Goal: Task Accomplishment & Management: Use online tool/utility

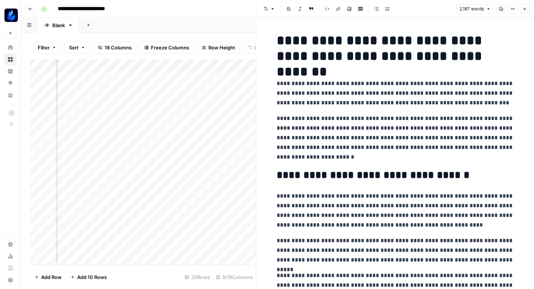
click at [525, 9] on icon "button" at bounding box center [525, 9] width 4 height 4
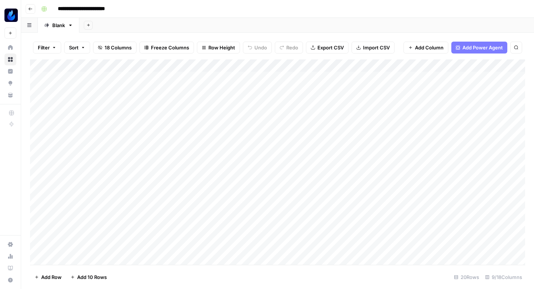
click at [360, 72] on div "Add Column" at bounding box center [277, 161] width 495 height 205
click at [33, 9] on button "Go back" at bounding box center [31, 9] width 10 height 10
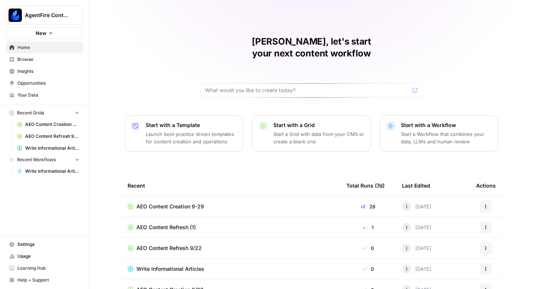
click at [42, 148] on span "Write Informational Articles" at bounding box center [52, 148] width 54 height 7
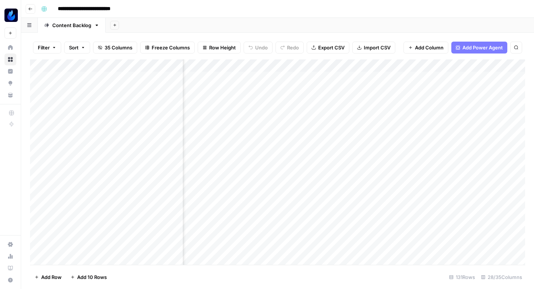
scroll to position [0, 1366]
click at [255, 96] on div "Add Column" at bounding box center [277, 161] width 495 height 205
click at [326, 93] on div "Add Column" at bounding box center [277, 161] width 495 height 205
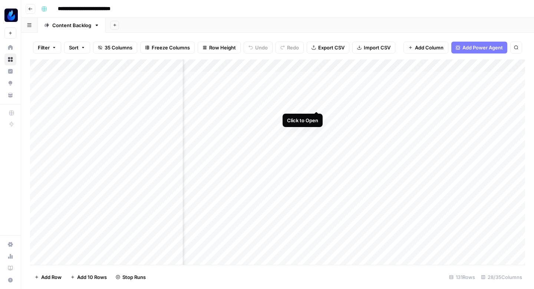
click at [316, 95] on div "Add Column" at bounding box center [277, 161] width 495 height 205
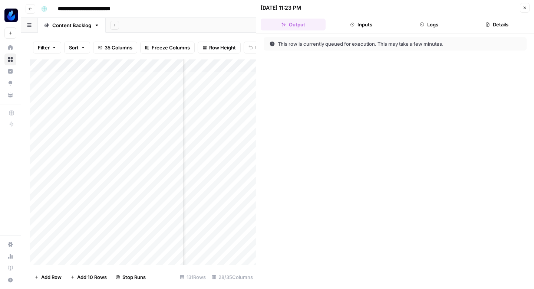
click at [527, 6] on button "Close" at bounding box center [525, 8] width 10 height 10
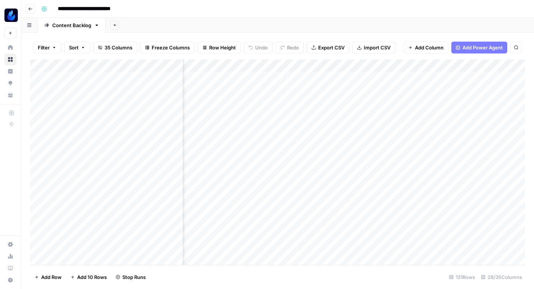
scroll to position [0, 1207]
click at [300, 96] on div "Add Column" at bounding box center [277, 161] width 495 height 205
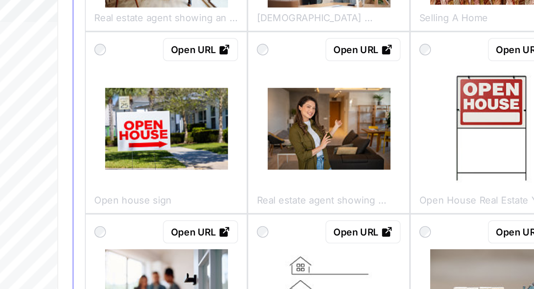
scroll to position [163, 0]
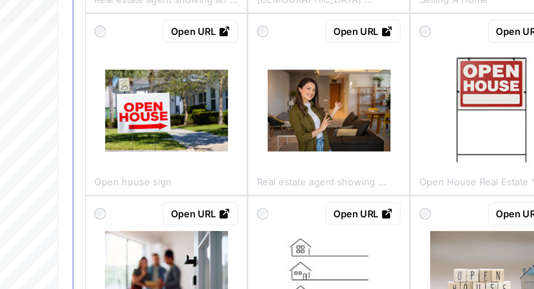
click at [393, 123] on img at bounding box center [395, 117] width 63 height 42
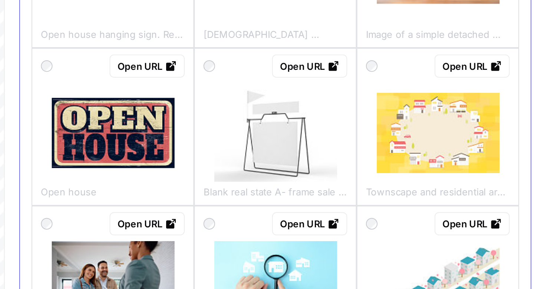
scroll to position [406, 0]
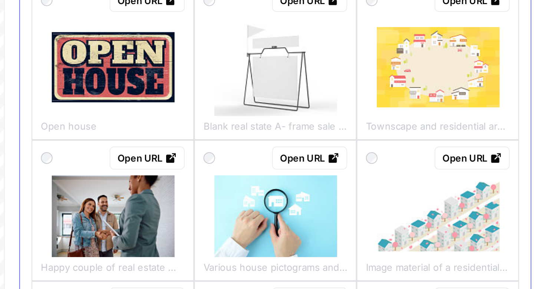
click at [463, 135] on img at bounding box center [478, 126] width 63 height 41
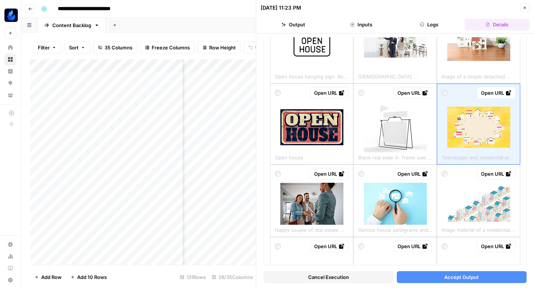
click at [446, 275] on span "Accept Output" at bounding box center [461, 276] width 35 height 7
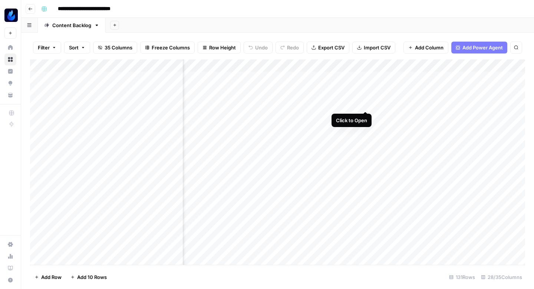
click at [366, 95] on div "Add Column" at bounding box center [277, 161] width 495 height 205
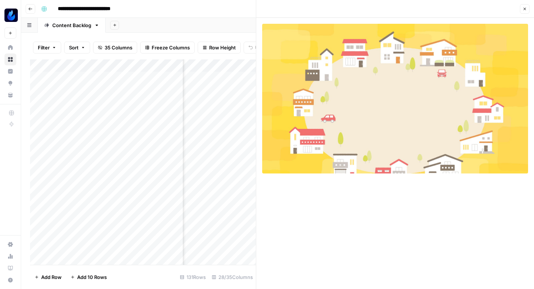
click at [524, 12] on button "Close" at bounding box center [525, 9] width 10 height 10
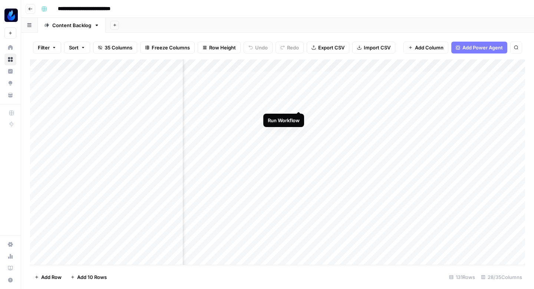
click at [298, 95] on div "Add Column" at bounding box center [277, 161] width 495 height 205
click at [288, 95] on div "Add Column" at bounding box center [277, 161] width 495 height 205
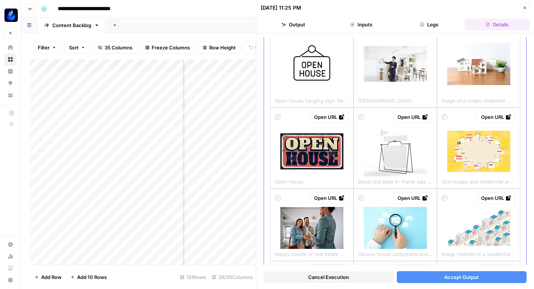
scroll to position [388, 0]
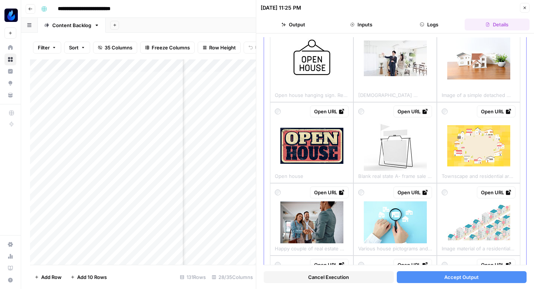
click at [462, 220] on img at bounding box center [478, 222] width 63 height 36
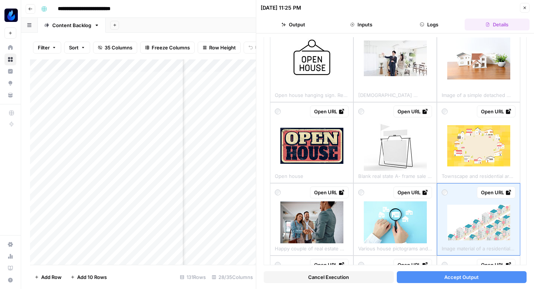
click at [441, 275] on button "Accept Output" at bounding box center [462, 277] width 130 height 12
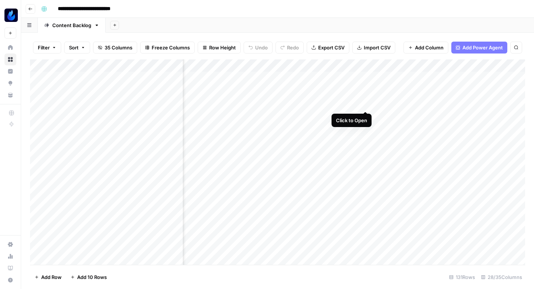
click at [364, 94] on div "Add Column" at bounding box center [277, 161] width 495 height 205
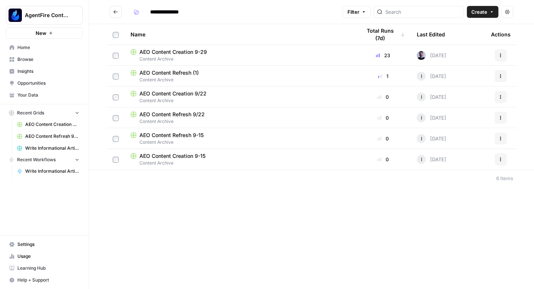
click at [179, 73] on span "AEO Content Refresh (1)" at bounding box center [168, 72] width 59 height 7
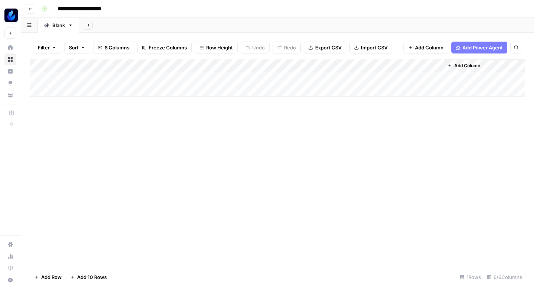
click at [30, 7] on icon "button" at bounding box center [30, 9] width 4 height 4
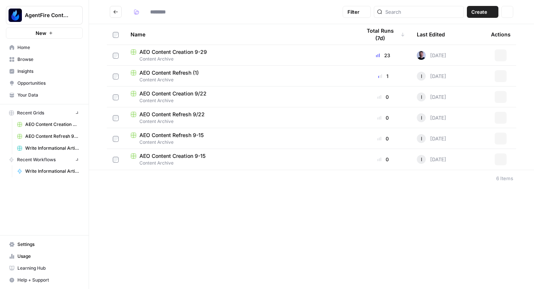
type input "**********"
click at [164, 51] on span "AEO Content Creation 9-29" at bounding box center [173, 51] width 68 height 7
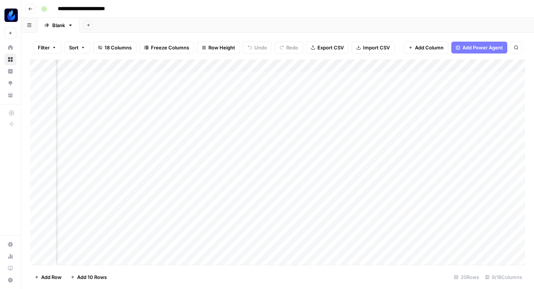
scroll to position [0, 306]
click at [340, 102] on div "Add Column" at bounding box center [277, 161] width 495 height 205
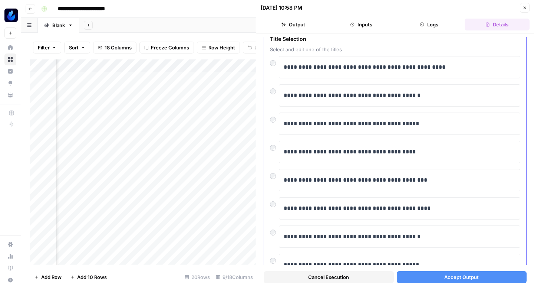
scroll to position [38, 0]
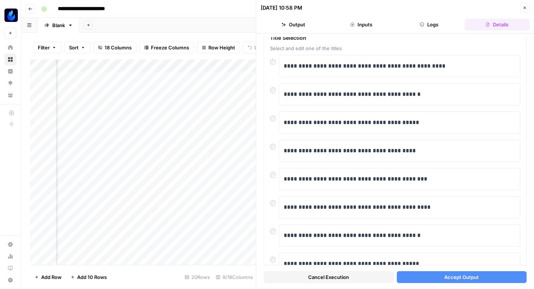
click at [415, 277] on button "Accept Output" at bounding box center [462, 277] width 130 height 12
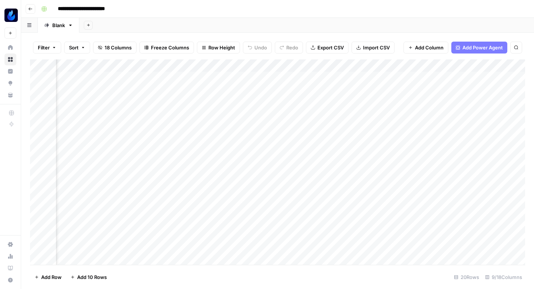
scroll to position [0, 55]
click at [391, 165] on div "Add Column" at bounding box center [277, 161] width 495 height 205
click at [428, 125] on div "Add Column" at bounding box center [277, 161] width 495 height 205
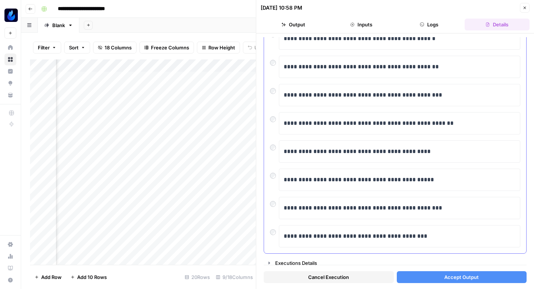
scroll to position [126, 0]
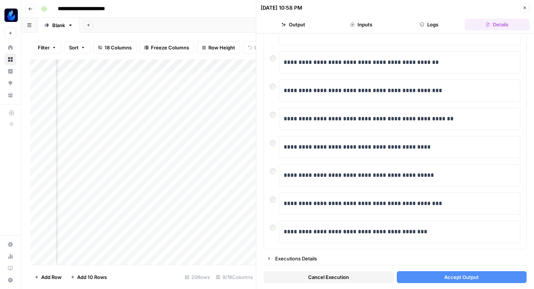
click at [526, 6] on icon "button" at bounding box center [525, 8] width 4 height 4
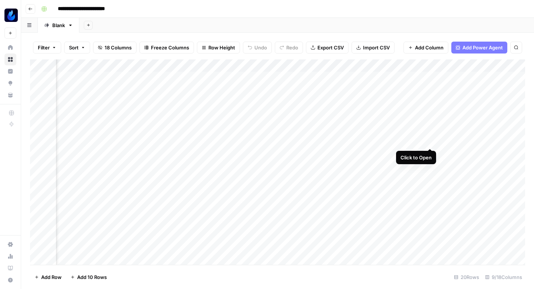
click at [430, 140] on div "Add Column" at bounding box center [277, 161] width 495 height 205
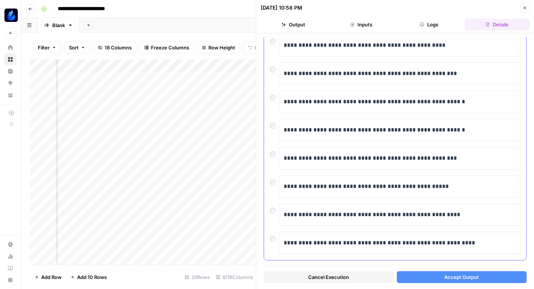
scroll to position [126, 0]
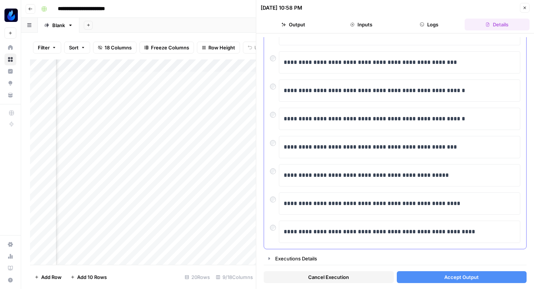
click at [267, 142] on div "**********" at bounding box center [395, 94] width 262 height 309
click at [269, 173] on div "**********" at bounding box center [395, 94] width 262 height 309
click at [270, 198] on div "**********" at bounding box center [395, 94] width 262 height 309
click at [270, 197] on div at bounding box center [274, 197] width 9 height 10
click at [415, 277] on button "Accept Output" at bounding box center [462, 277] width 130 height 12
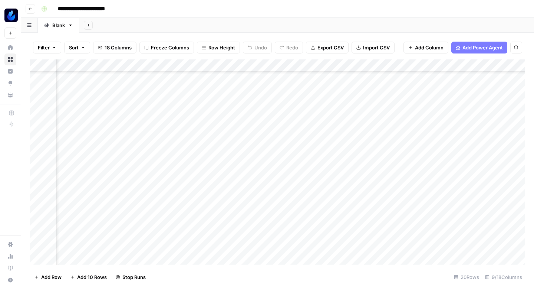
scroll to position [31, 180]
click at [269, 183] on div "Add Column" at bounding box center [277, 161] width 495 height 205
click at [266, 201] on div "Add Column" at bounding box center [277, 161] width 495 height 205
click at [448, 210] on div "Add Column" at bounding box center [277, 161] width 495 height 205
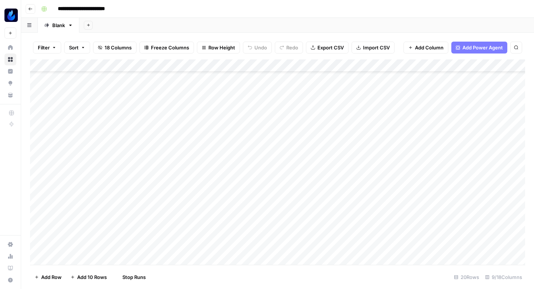
click at [445, 221] on div "Add Column" at bounding box center [277, 161] width 495 height 205
click at [382, 77] on div "Add Column" at bounding box center [277, 161] width 495 height 205
click at [339, 88] on div "Add Column" at bounding box center [277, 161] width 495 height 205
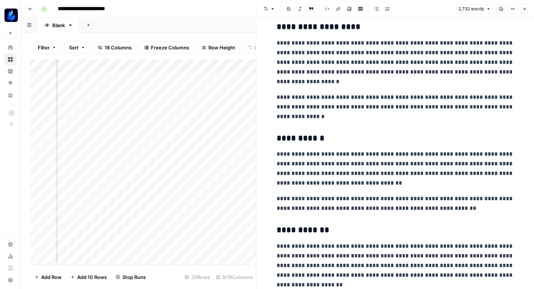
scroll to position [1927, 0]
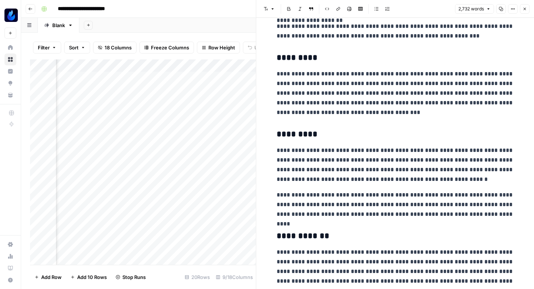
click at [502, 7] on icon "button" at bounding box center [501, 9] width 4 height 4
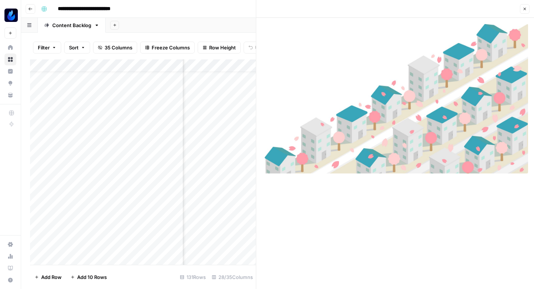
click at [523, 6] on button "Close" at bounding box center [525, 9] width 10 height 10
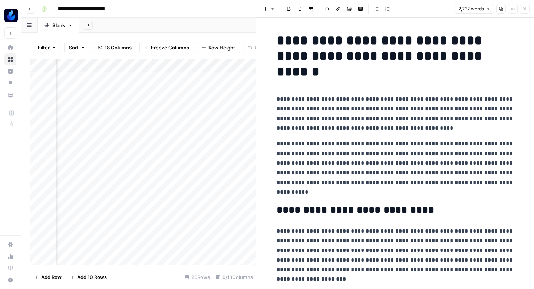
click at [522, 10] on button "Close" at bounding box center [525, 9] width 10 height 10
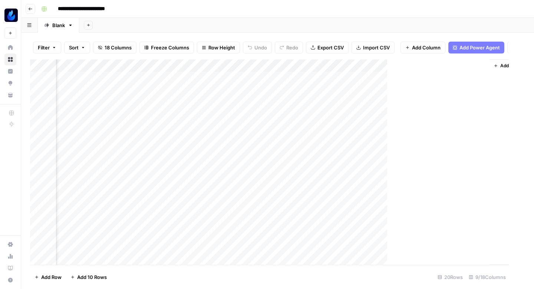
scroll to position [0, 365]
click at [238, 139] on div "Add Column" at bounding box center [277, 161] width 495 height 205
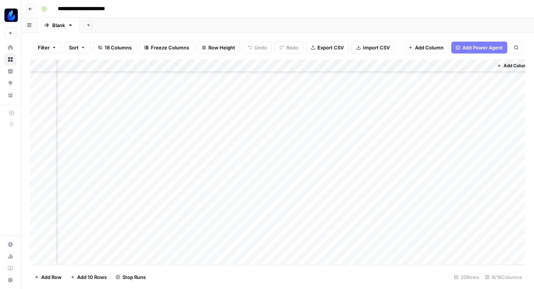
scroll to position [72, 365]
click at [119, 142] on div "Add Column" at bounding box center [277, 161] width 495 height 205
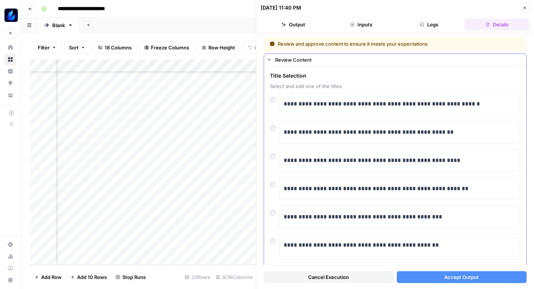
click at [279, 131] on div "**********" at bounding box center [400, 132] width 242 height 22
click at [404, 279] on button "Accept Output" at bounding box center [462, 277] width 130 height 12
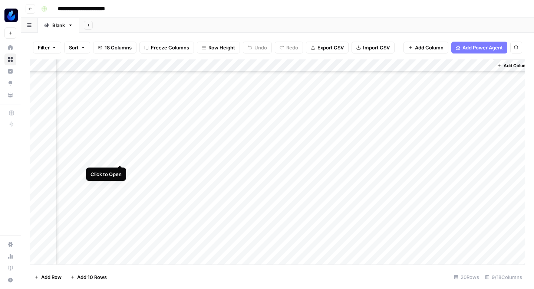
click at [121, 156] on div "Add Column" at bounding box center [277, 161] width 495 height 205
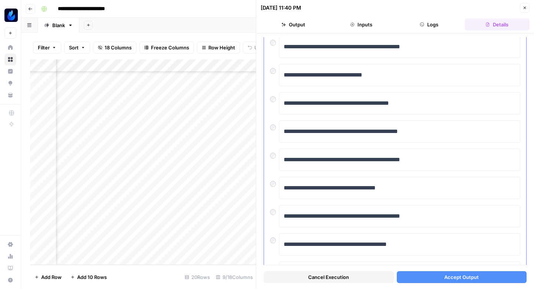
scroll to position [126, 0]
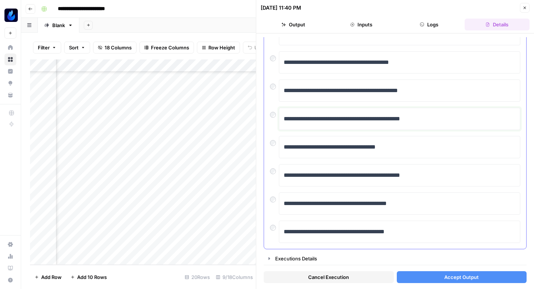
click at [372, 120] on p "**********" at bounding box center [400, 119] width 232 height 10
click at [419, 276] on button "Accept Output" at bounding box center [462, 277] width 130 height 12
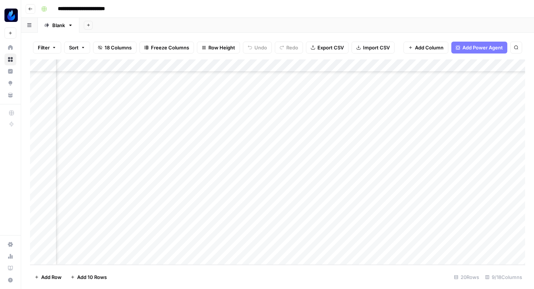
scroll to position [72, 156]
click at [326, 168] on div "Add Column" at bounding box center [277, 161] width 495 height 205
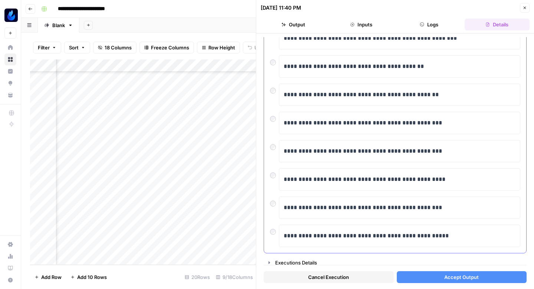
scroll to position [124, 0]
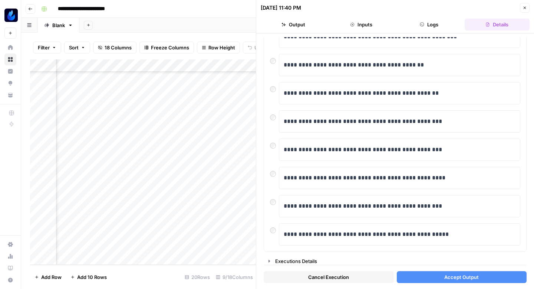
click at [523, 7] on icon "button" at bounding box center [525, 8] width 4 height 4
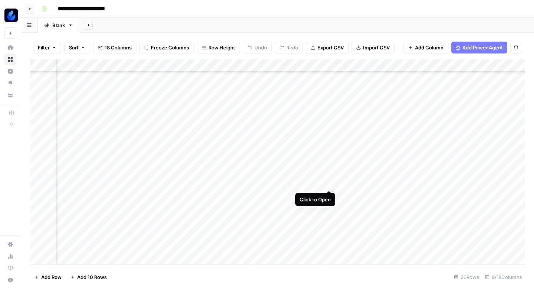
click at [331, 180] on div "Add Column" at bounding box center [277, 161] width 495 height 205
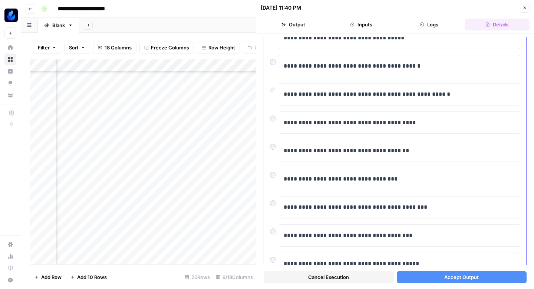
scroll to position [126, 0]
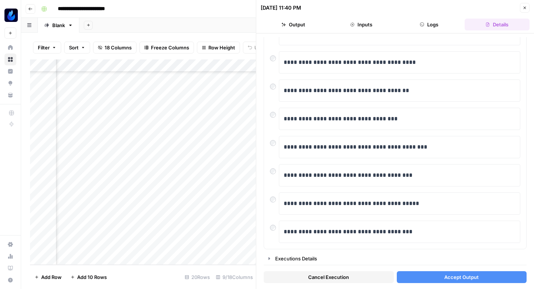
click at [411, 273] on button "Accept Output" at bounding box center [462, 277] width 130 height 12
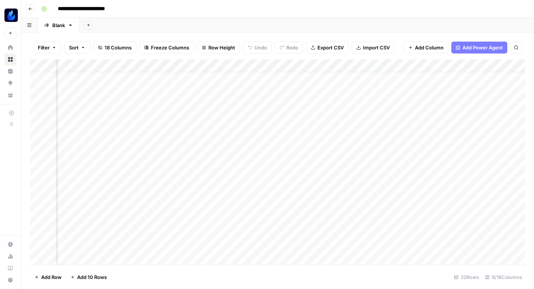
scroll to position [23, 304]
click at [300, 192] on div "Add Column" at bounding box center [277, 161] width 495 height 205
click at [299, 203] on div "Add Column" at bounding box center [277, 161] width 495 height 205
click at [296, 231] on div "Add Column" at bounding box center [277, 161] width 495 height 205
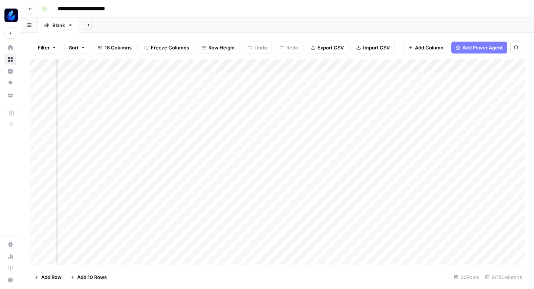
click at [203, 90] on div "Add Column" at bounding box center [277, 161] width 495 height 205
click at [385, 86] on div "Add Column" at bounding box center [277, 161] width 495 height 205
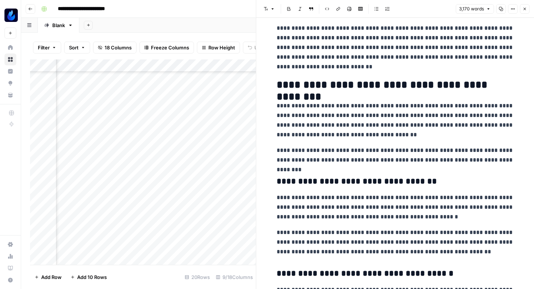
scroll to position [1714, 0]
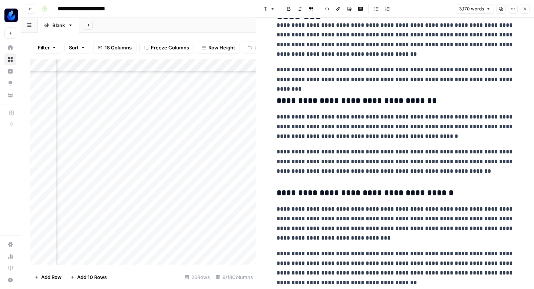
click at [503, 9] on icon "button" at bounding box center [501, 9] width 4 height 4
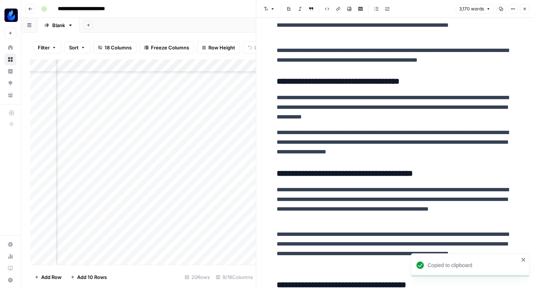
click at [526, 11] on button "Close" at bounding box center [525, 9] width 10 height 10
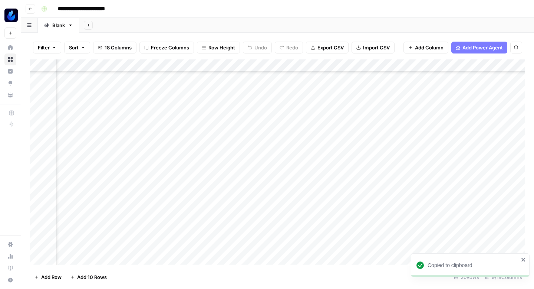
scroll to position [55, 9]
click at [341, 88] on div "Add Column" at bounding box center [277, 161] width 495 height 205
click at [378, 160] on div "Add Column" at bounding box center [277, 161] width 495 height 205
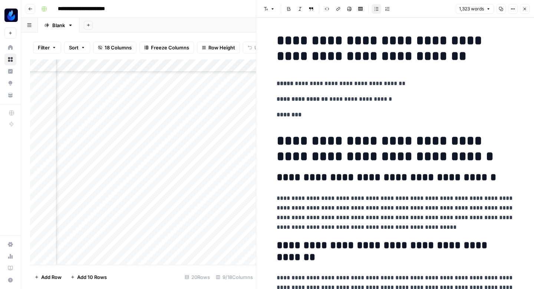
click at [522, 12] on button "Close" at bounding box center [525, 9] width 10 height 10
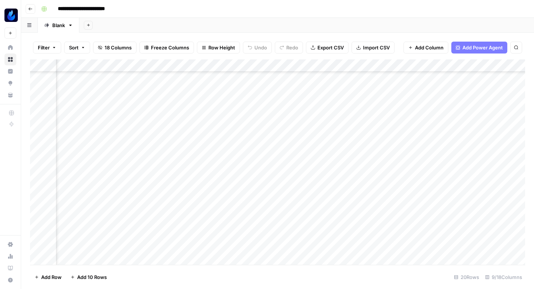
scroll to position [55, 275]
click at [434, 160] on div "Add Column" at bounding box center [277, 161] width 495 height 205
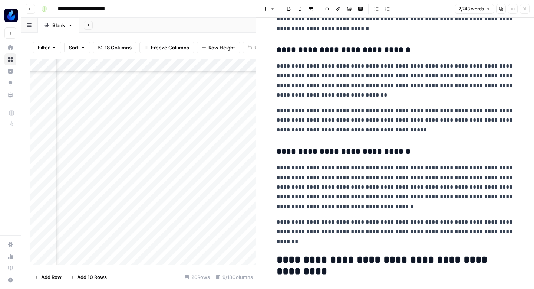
scroll to position [1491, 0]
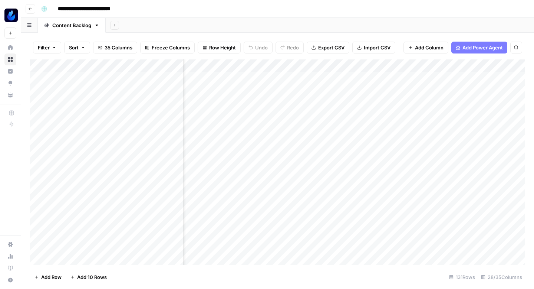
scroll to position [0, 1167]
click at [242, 104] on div "Add Column" at bounding box center [277, 161] width 495 height 205
click at [254, 101] on div "Add Column" at bounding box center [277, 161] width 495 height 205
click at [254, 101] on textarea "**********" at bounding box center [271, 97] width 119 height 10
drag, startPoint x: 240, startPoint y: 99, endPoint x: 288, endPoint y: 99, distance: 47.9
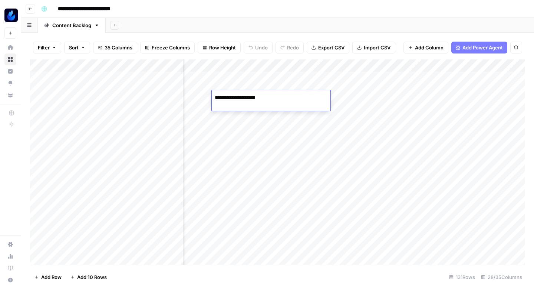
click at [288, 99] on textarea "**********" at bounding box center [271, 97] width 119 height 10
type textarea "**********"
click at [335, 95] on div "Add Column" at bounding box center [277, 161] width 495 height 205
click at [301, 96] on div "Add Column" at bounding box center [277, 161] width 495 height 205
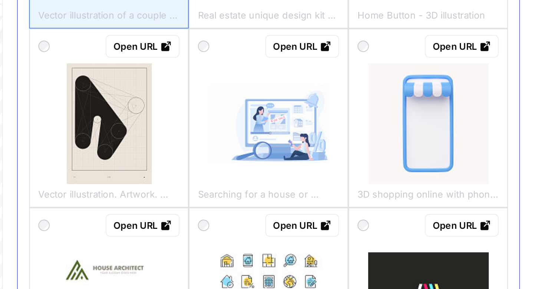
click at [411, 121] on img at bounding box center [395, 116] width 63 height 40
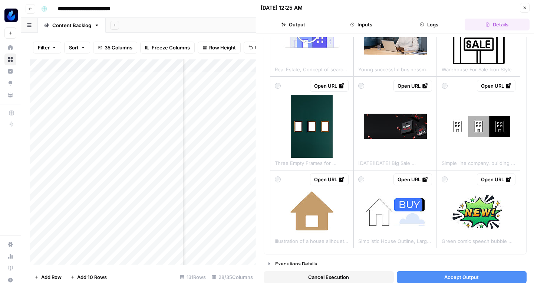
click at [412, 277] on button "Accept Output" at bounding box center [462, 277] width 130 height 12
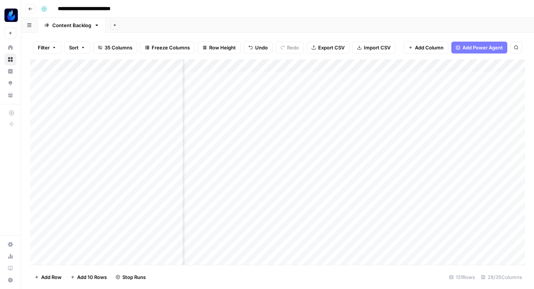
scroll to position [0, 1232]
click at [342, 95] on div "Add Column" at bounding box center [277, 161] width 495 height 205
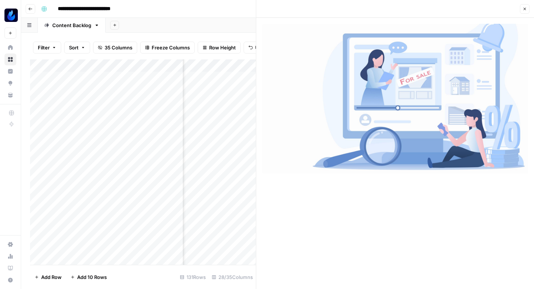
click at [524, 6] on button "Close" at bounding box center [525, 9] width 10 height 10
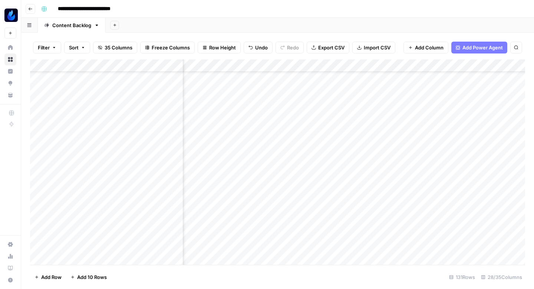
scroll to position [37, 1175]
click at [331, 115] on div "Add Column" at bounding box center [277, 161] width 495 height 205
click at [319, 116] on div "Add Column" at bounding box center [277, 161] width 495 height 205
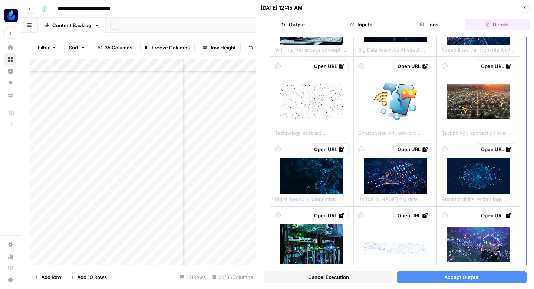
scroll to position [294, 0]
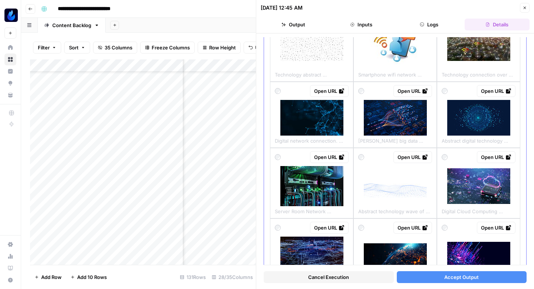
click at [398, 117] on img at bounding box center [395, 118] width 63 height 36
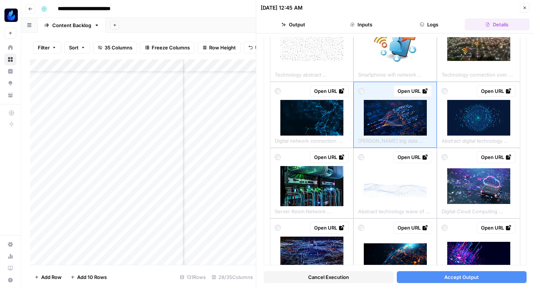
click at [410, 279] on button "Accept Output" at bounding box center [462, 277] width 130 height 12
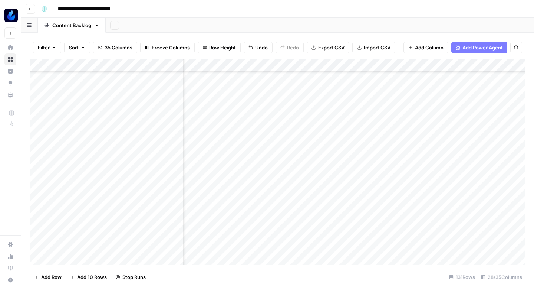
scroll to position [37, 1236]
click at [338, 117] on div "Add Column" at bounding box center [277, 161] width 495 height 205
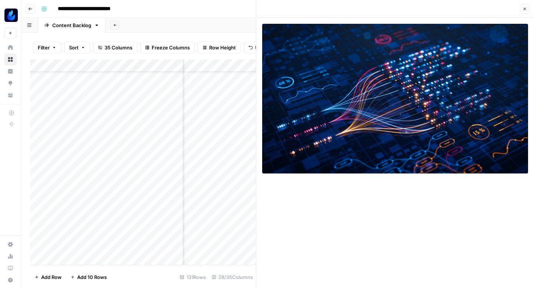
click at [526, 10] on icon "button" at bounding box center [525, 9] width 4 height 4
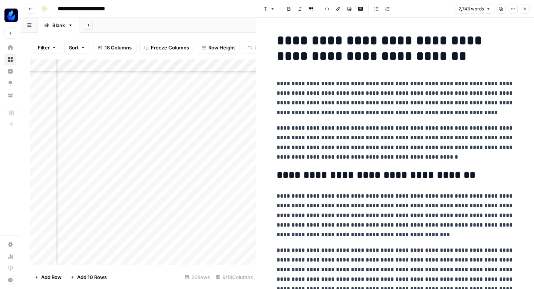
scroll to position [1491, 0]
